Goal: Task Accomplishment & Management: Manage account settings

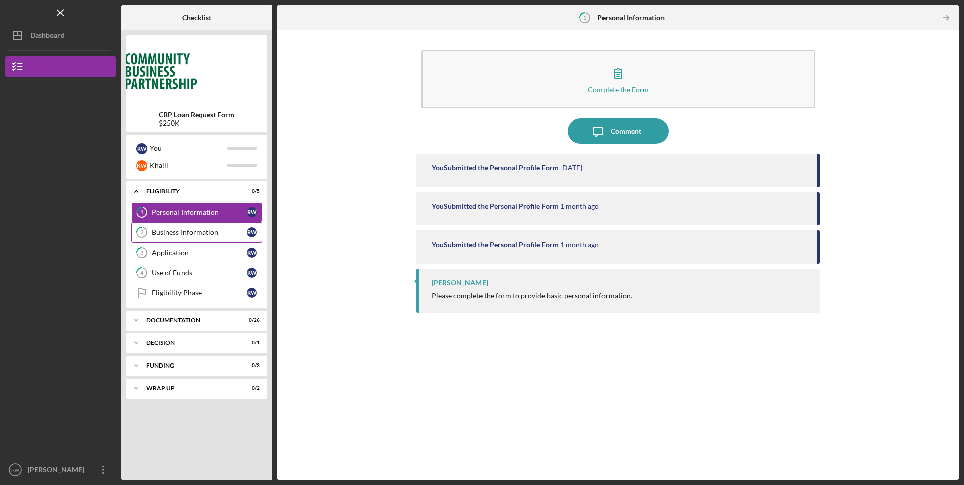
click at [187, 234] on div "Business Information" at bounding box center [199, 232] width 95 height 8
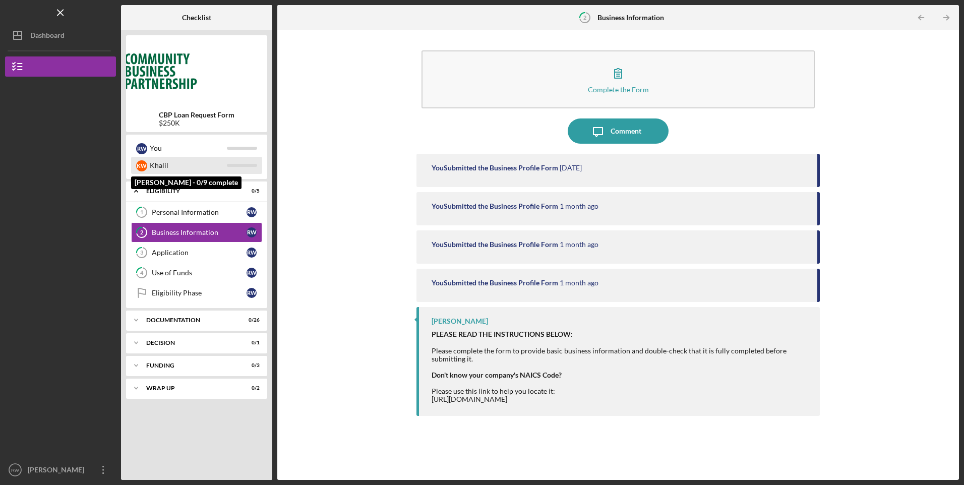
click at [201, 159] on div "Khalil" at bounding box center [188, 165] width 77 height 17
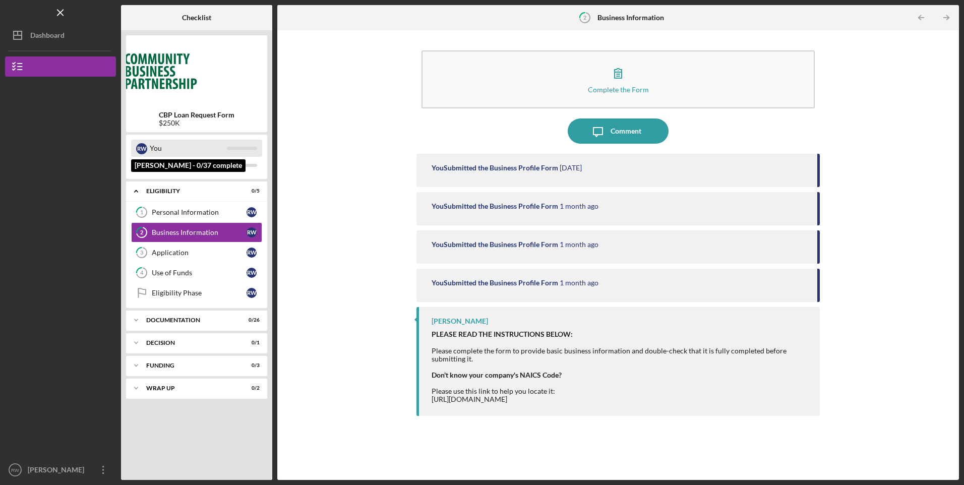
click at [200, 148] on div "You" at bounding box center [188, 148] width 77 height 17
click at [209, 245] on link "3 Application R W" at bounding box center [196, 253] width 131 height 20
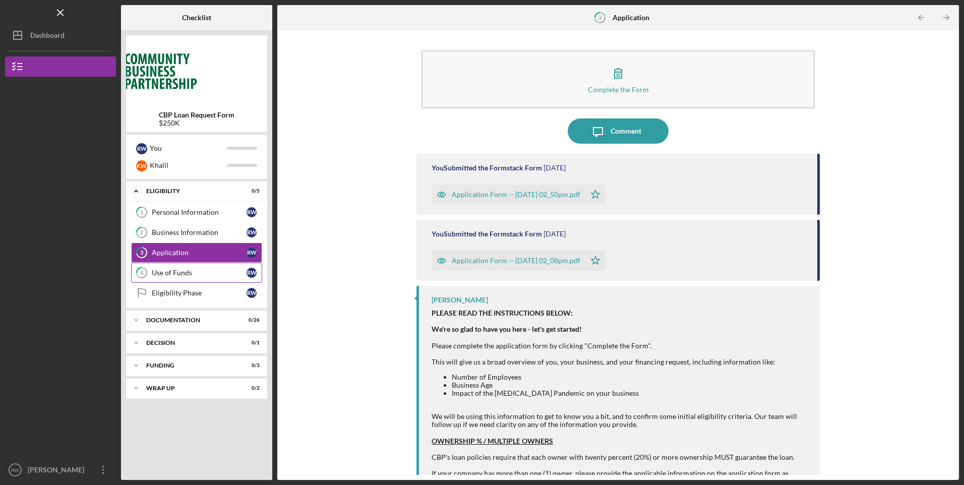
click at [205, 270] on div "Use of Funds" at bounding box center [199, 273] width 95 height 8
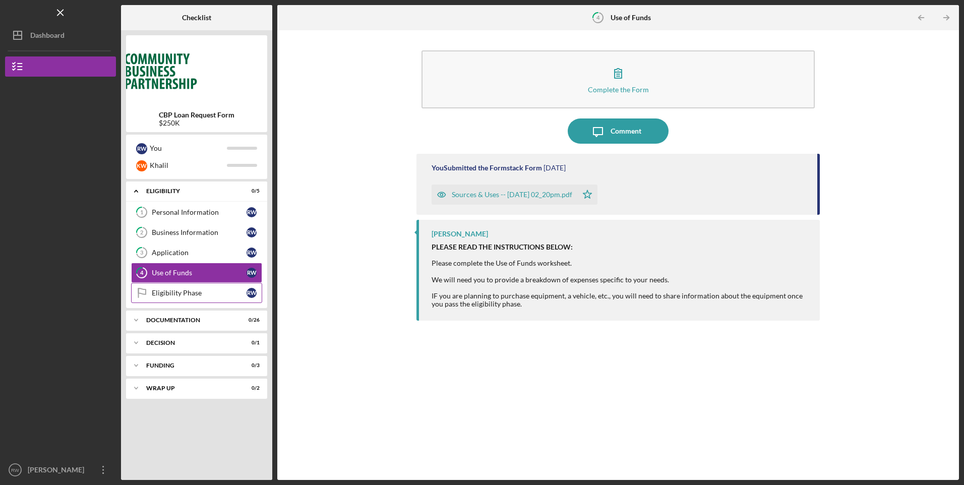
click at [208, 284] on link "Eligibility Phase Eligibility Phase R W" at bounding box center [196, 293] width 131 height 20
